Goal: Task Accomplishment & Management: Manage account settings

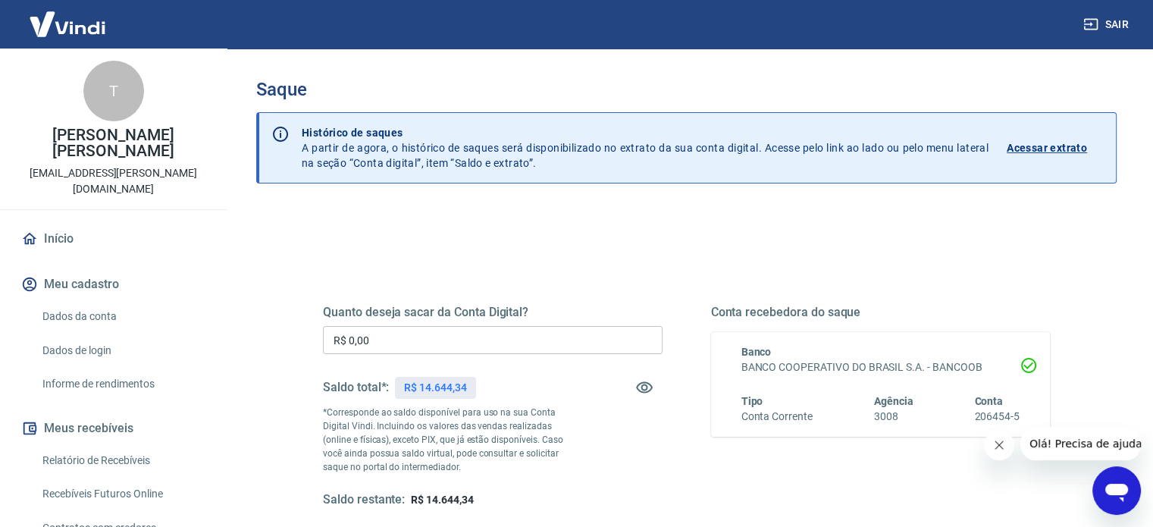
click at [1056, 145] on p "Acessar extrato" at bounding box center [1047, 147] width 80 height 15
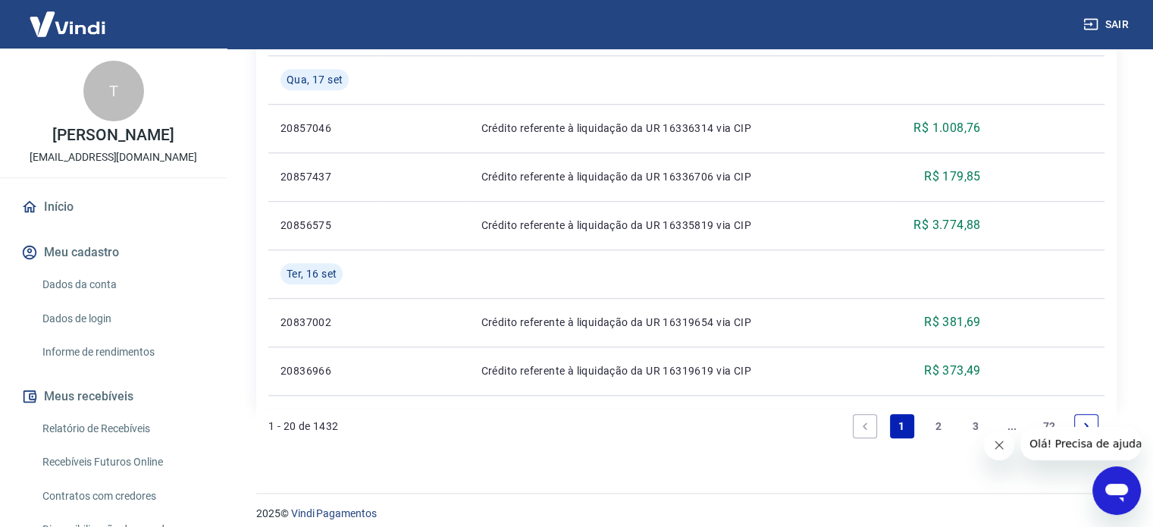
scroll to position [1351, 0]
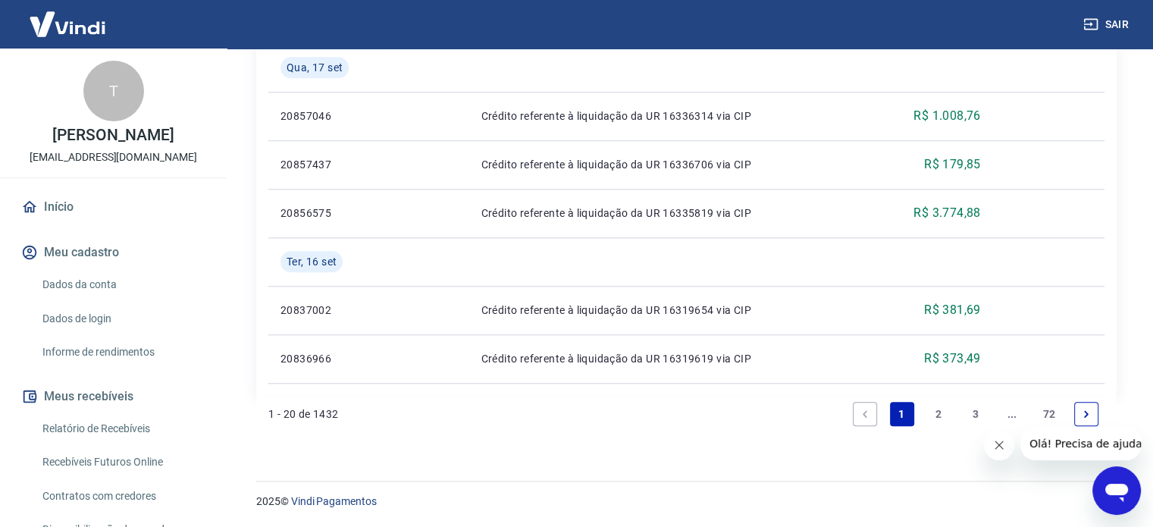
click at [943, 415] on link "2" at bounding box center [939, 414] width 24 height 24
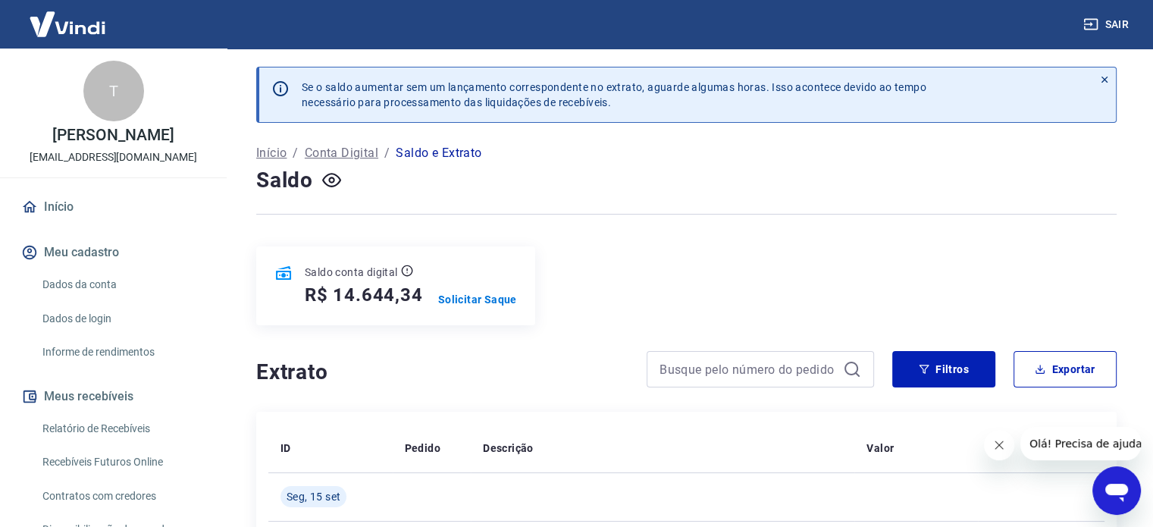
click at [1103, 79] on icon at bounding box center [1104, 79] width 11 height 11
